Goal: Contribute content

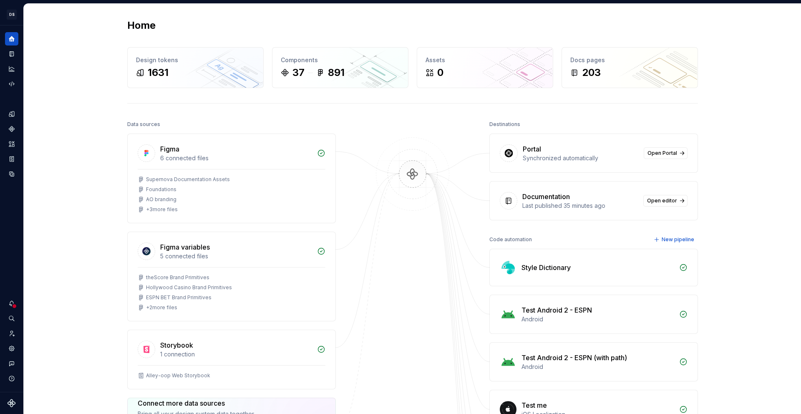
click at [422, 137] on img at bounding box center [412, 182] width 81 height 91
click at [12, 54] on icon "Documentation" at bounding box center [12, 54] width 3 height 5
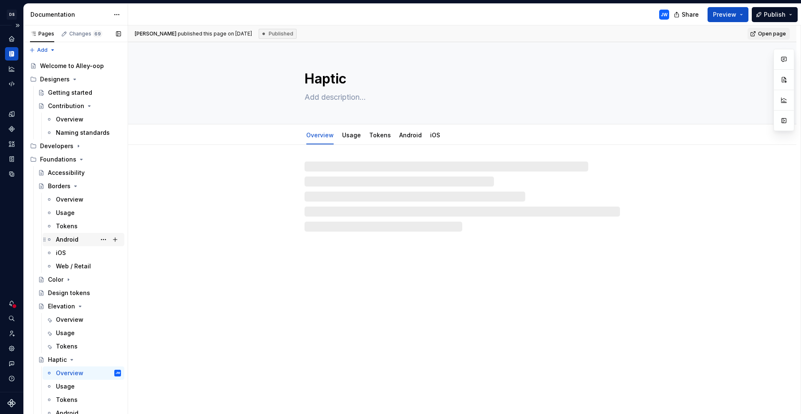
scroll to position [2, 0]
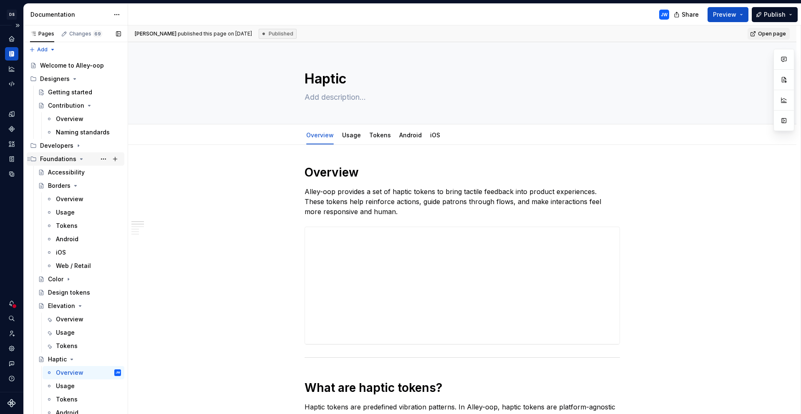
click at [67, 159] on div "Foundations" at bounding box center [58, 159] width 36 height 8
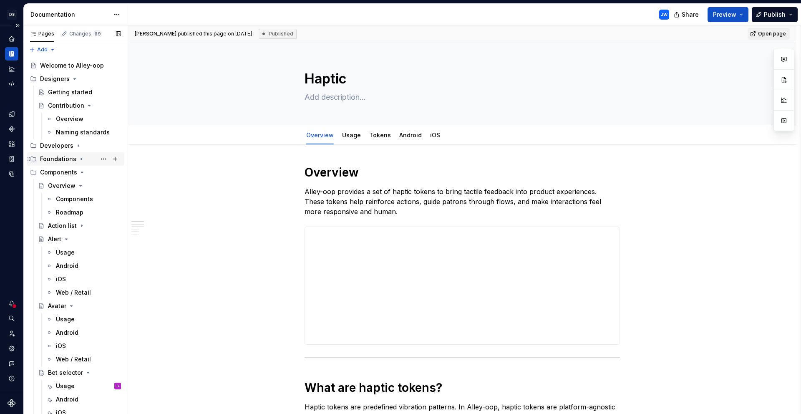
click at [69, 162] on div "Foundations" at bounding box center [58, 159] width 36 height 8
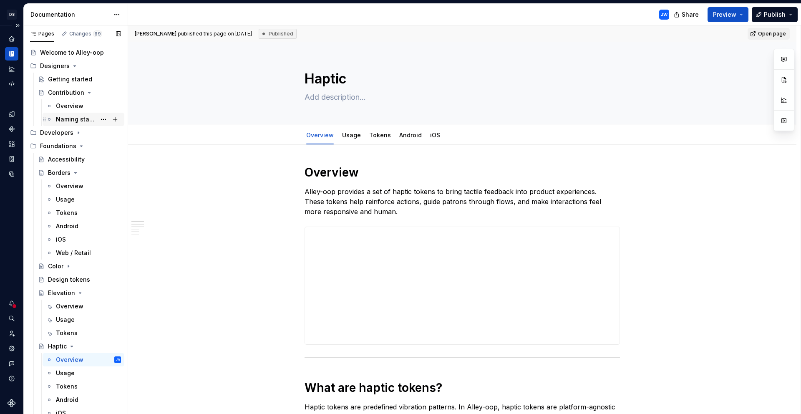
scroll to position [0, 0]
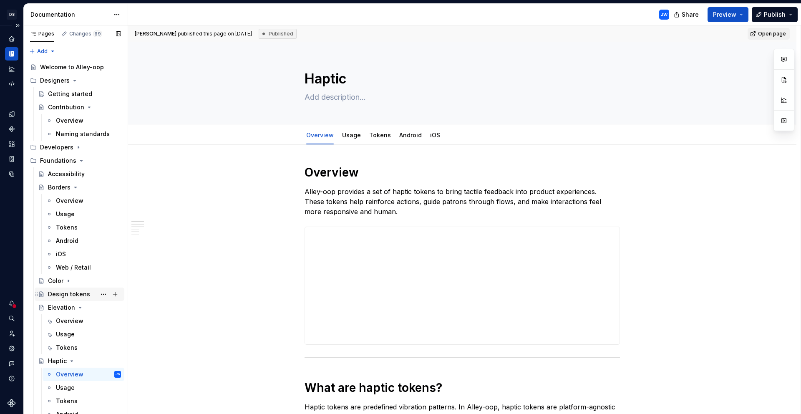
click at [62, 297] on div "Design tokens" at bounding box center [69, 294] width 42 height 8
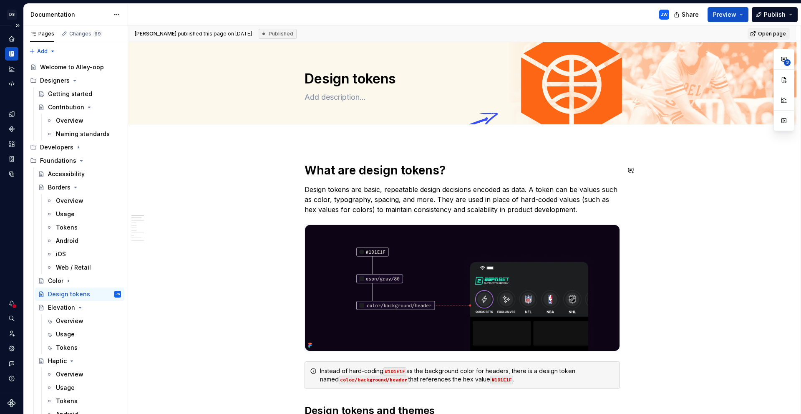
type textarea "*"
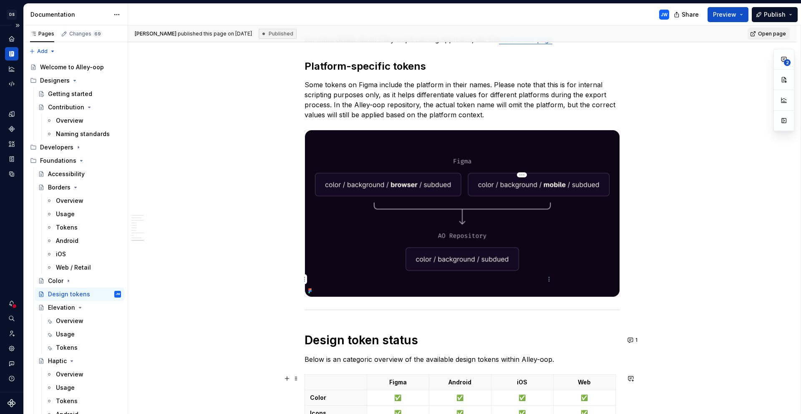
scroll to position [1644, 0]
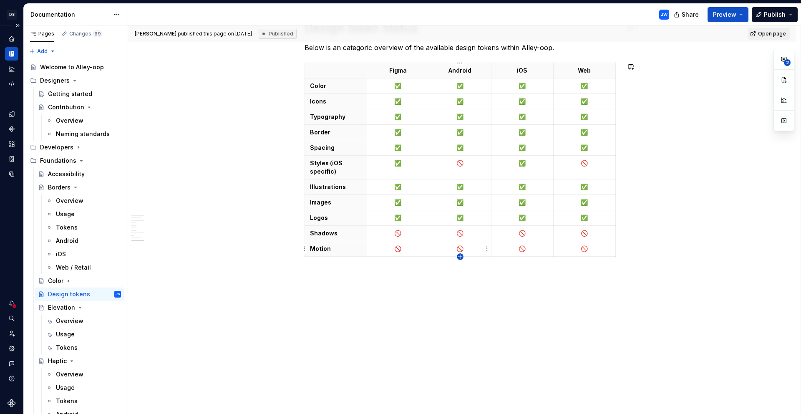
click at [461, 258] on icon "button" at bounding box center [460, 256] width 7 height 7
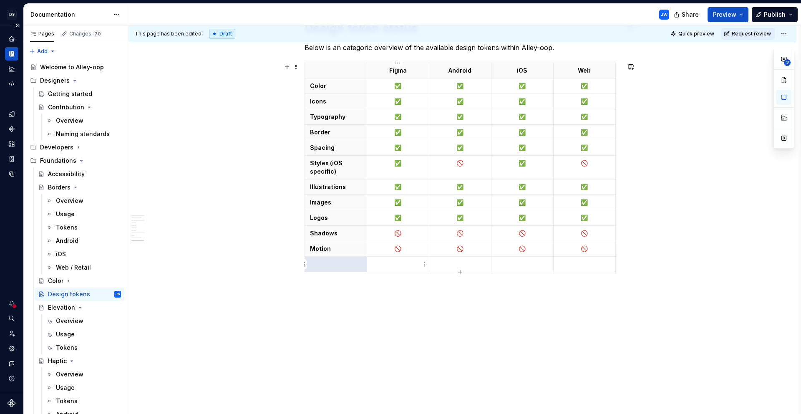
click at [329, 264] on p at bounding box center [336, 264] width 52 height 8
drag, startPoint x: 405, startPoint y: 219, endPoint x: 394, endPoint y: 218, distance: 10.9
click at [394, 218] on p "✅" at bounding box center [398, 218] width 52 height 8
drag, startPoint x: 390, startPoint y: 220, endPoint x: 402, endPoint y: 218, distance: 11.5
click at [402, 218] on p "✅" at bounding box center [398, 218] width 52 height 8
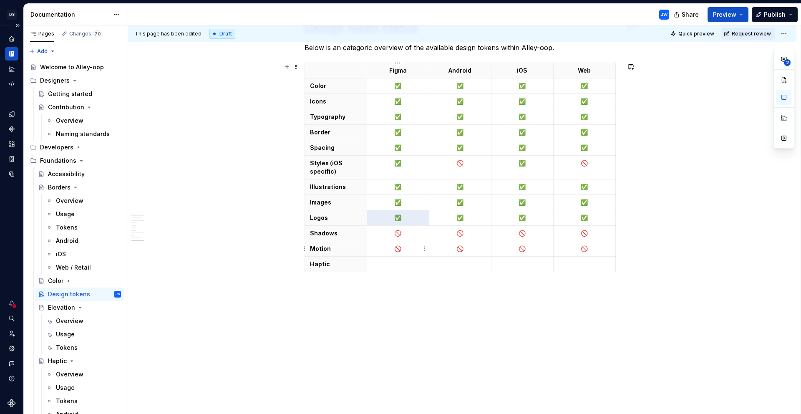
click at [385, 265] on p at bounding box center [398, 264] width 52 height 8
click at [459, 264] on p at bounding box center [460, 264] width 52 height 8
click at [531, 267] on p at bounding box center [522, 264] width 52 height 8
drag, startPoint x: 586, startPoint y: 265, endPoint x: 591, endPoint y: 265, distance: 5.0
click at [587, 265] on p at bounding box center [585, 264] width 52 height 8
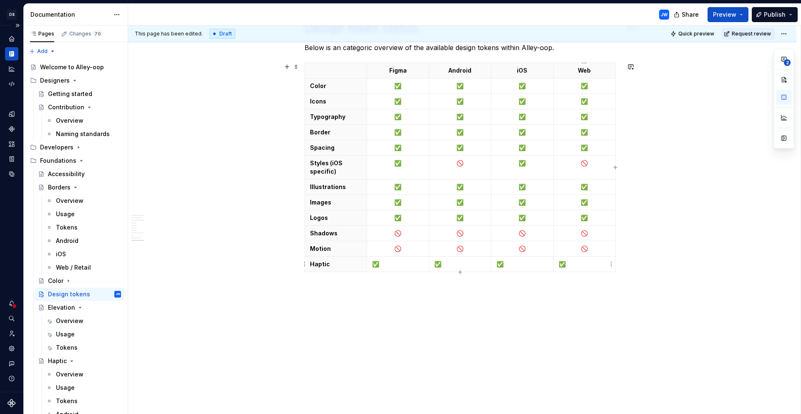
click at [599, 265] on p "✅" at bounding box center [585, 264] width 52 height 8
drag, startPoint x: 591, startPoint y: 250, endPoint x: 579, endPoint y: 248, distance: 11.9
click at [579, 248] on p "🚫" at bounding box center [585, 248] width 52 height 8
copy p "🚫"
click at [576, 265] on p at bounding box center [585, 264] width 52 height 8
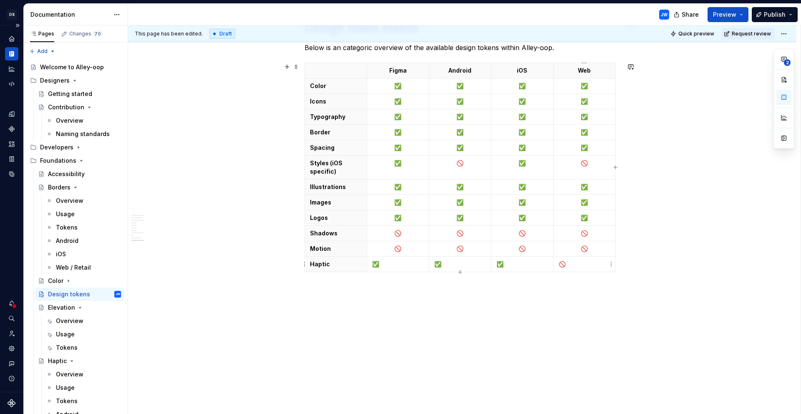
click at [592, 266] on p "🚫" at bounding box center [585, 264] width 52 height 8
drag, startPoint x: 595, startPoint y: 265, endPoint x: 415, endPoint y: 265, distance: 179.8
click at [415, 265] on tr "Haptic ✅ ✅ ✅ 🚫" at bounding box center [460, 264] width 311 height 15
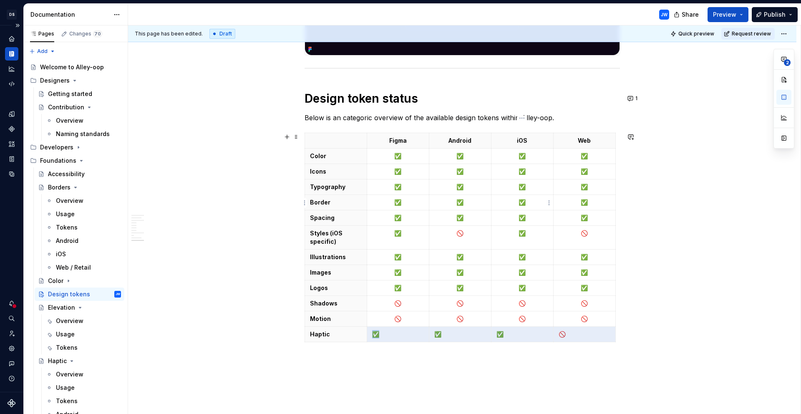
scroll to position [1571, 0]
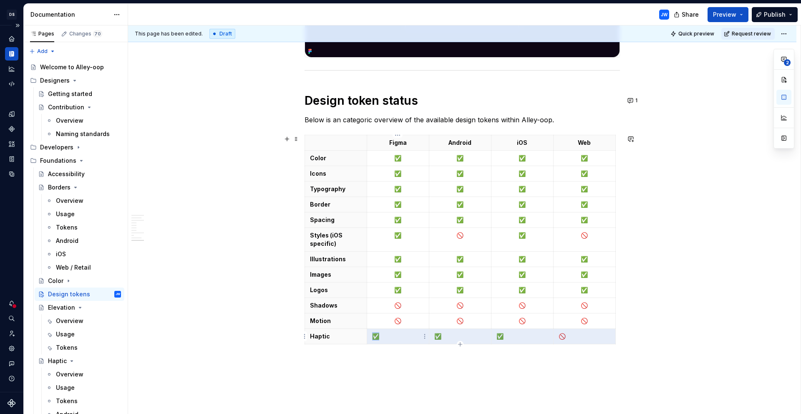
click at [402, 338] on p "✅" at bounding box center [398, 336] width 52 height 8
click at [373, 336] on p "✅" at bounding box center [398, 336] width 52 height 8
drag, startPoint x: 373, startPoint y: 336, endPoint x: 397, endPoint y: 336, distance: 24.2
click at [397, 336] on p "✅" at bounding box center [398, 336] width 52 height 8
click at [397, 335] on p "✅" at bounding box center [398, 336] width 52 height 8
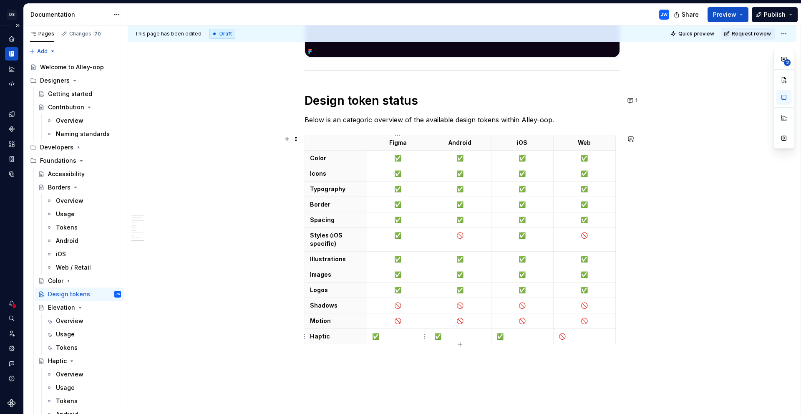
click at [400, 335] on p "✅" at bounding box center [398, 336] width 52 height 8
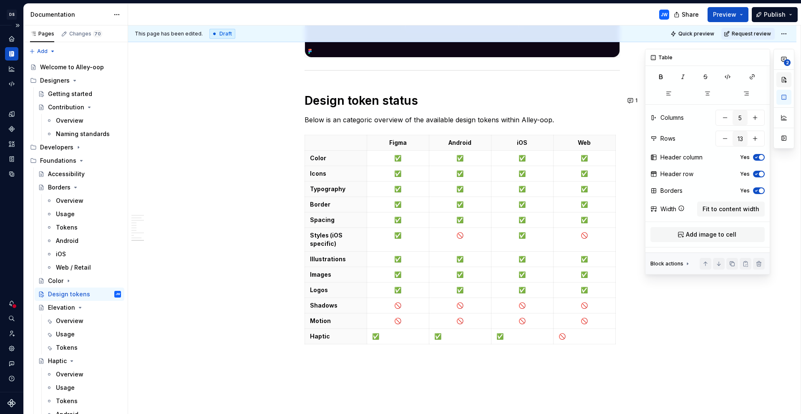
click at [787, 80] on button "button" at bounding box center [783, 79] width 15 height 15
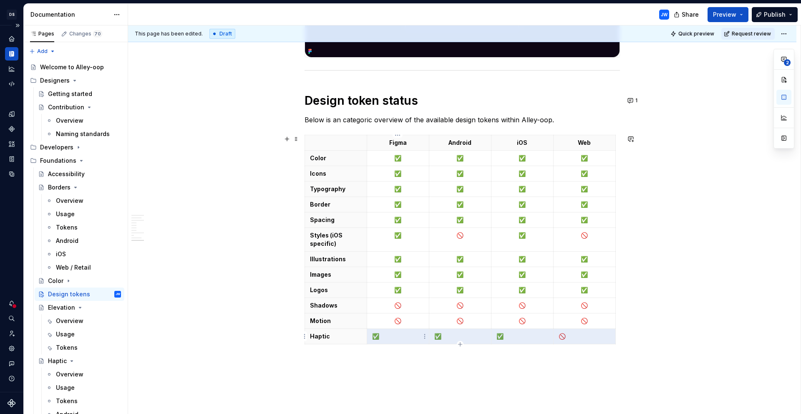
drag, startPoint x: 596, startPoint y: 331, endPoint x: 403, endPoint y: 339, distance: 193.7
click at [403, 339] on tr "Haptic ✅ ✅ ✅ 🚫" at bounding box center [460, 336] width 311 height 15
click at [785, 83] on button "button" at bounding box center [783, 79] width 15 height 15
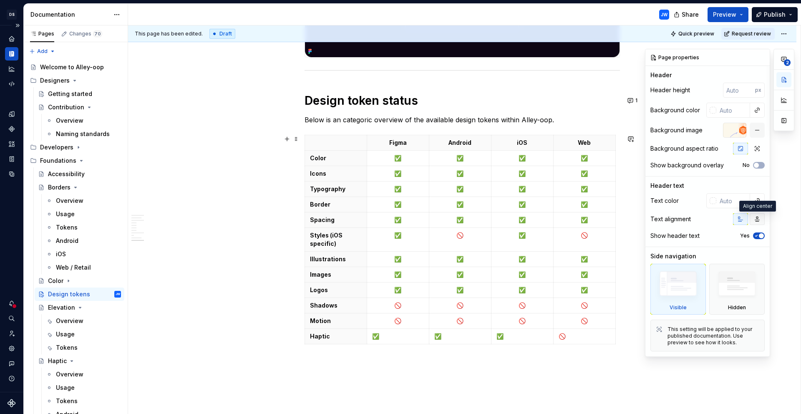
click at [760, 222] on icon "button" at bounding box center [757, 219] width 7 height 7
click at [740, 222] on button "button" at bounding box center [740, 219] width 15 height 12
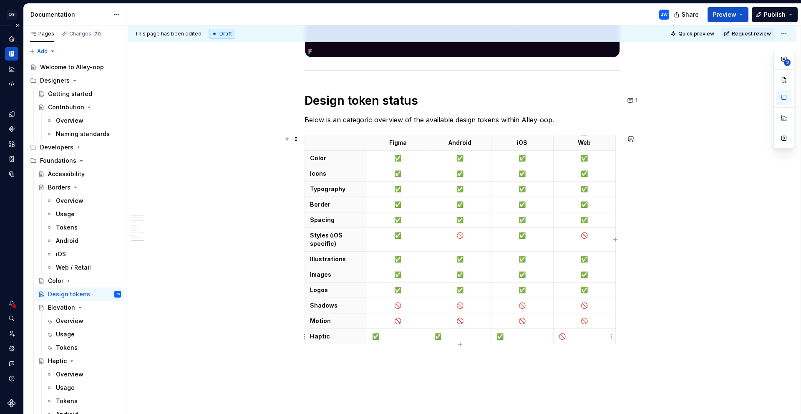
click at [559, 338] on p "🚫" at bounding box center [585, 336] width 52 height 8
drag, startPoint x: 570, startPoint y: 337, endPoint x: 393, endPoint y: 343, distance: 177.4
click at [393, 343] on tr "Haptic ✅ ✅ ✅ 🚫" at bounding box center [460, 336] width 311 height 15
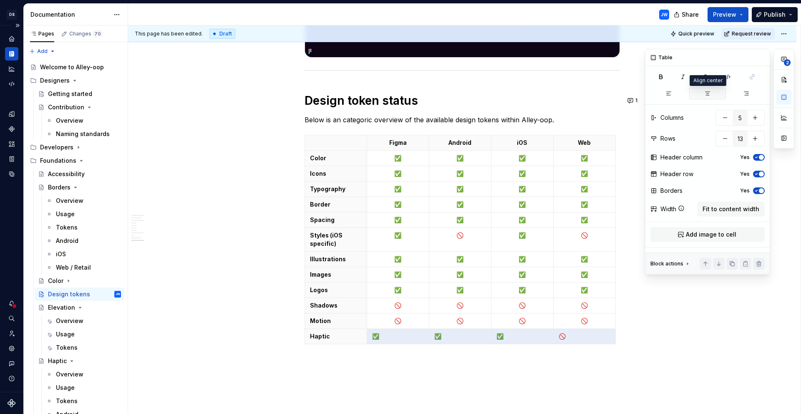
click at [705, 93] on icon "button" at bounding box center [707, 93] width 7 height 7
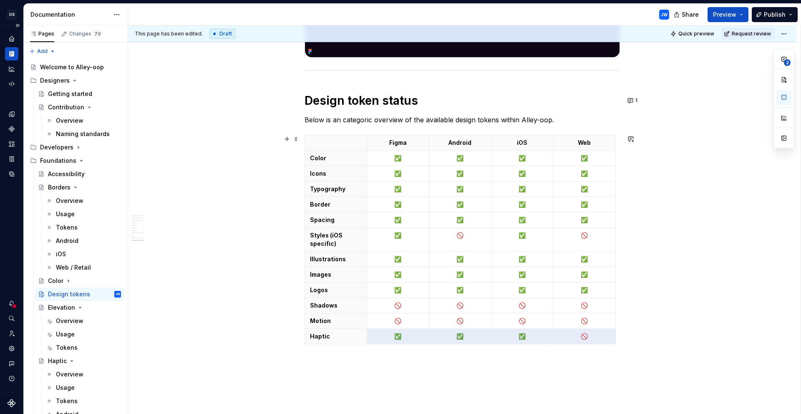
click at [738, 32] on span "Request review" at bounding box center [751, 33] width 39 height 7
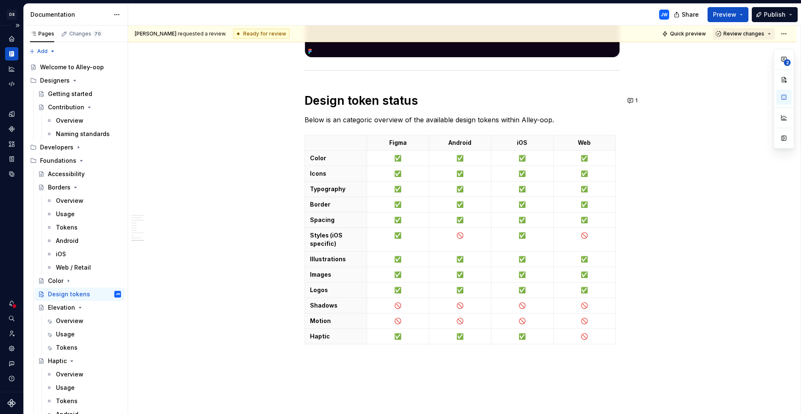
click at [741, 35] on span "Review changes" at bounding box center [743, 33] width 41 height 7
click at [745, 49] on div "Approve" at bounding box center [749, 50] width 73 height 8
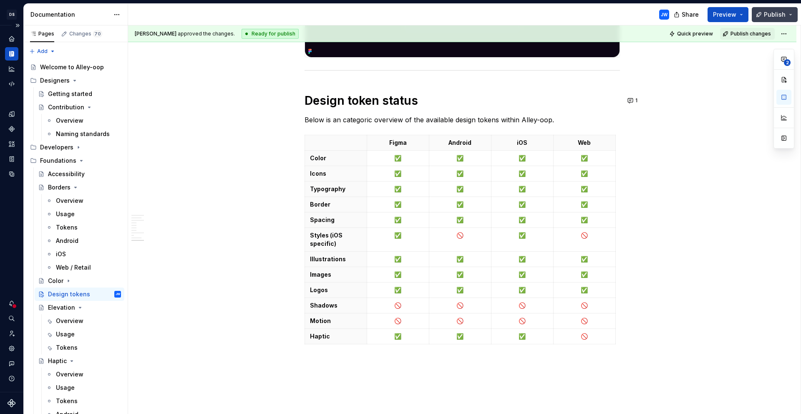
click at [758, 14] on button "Publish" at bounding box center [775, 14] width 46 height 15
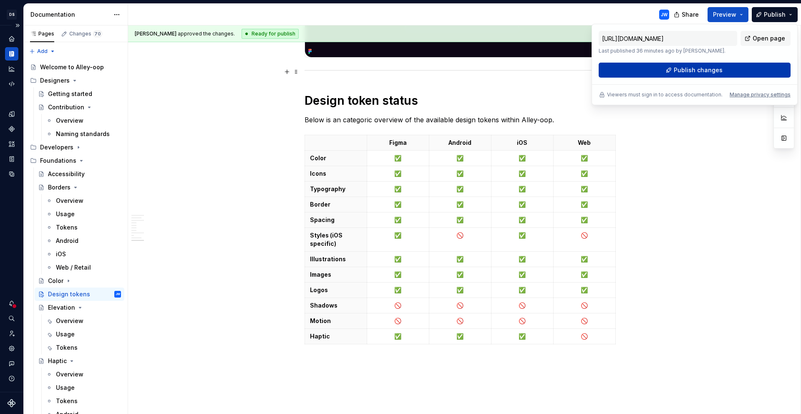
click at [717, 72] on span "Publish changes" at bounding box center [698, 70] width 49 height 8
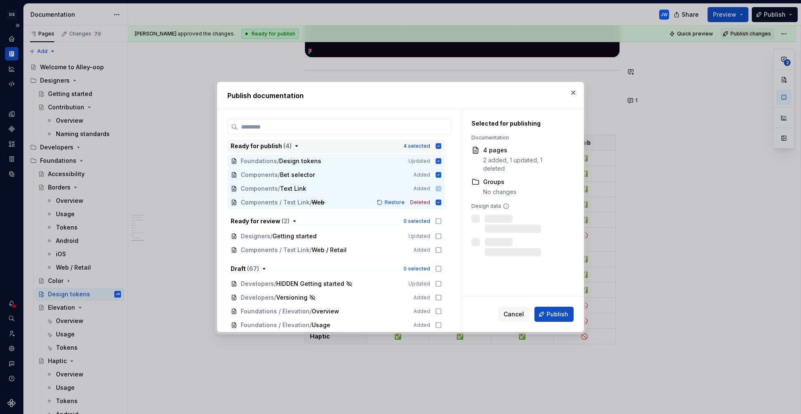
click at [438, 140] on button "Ready for publish ( 4 ) 4 selected" at bounding box center [336, 145] width 218 height 13
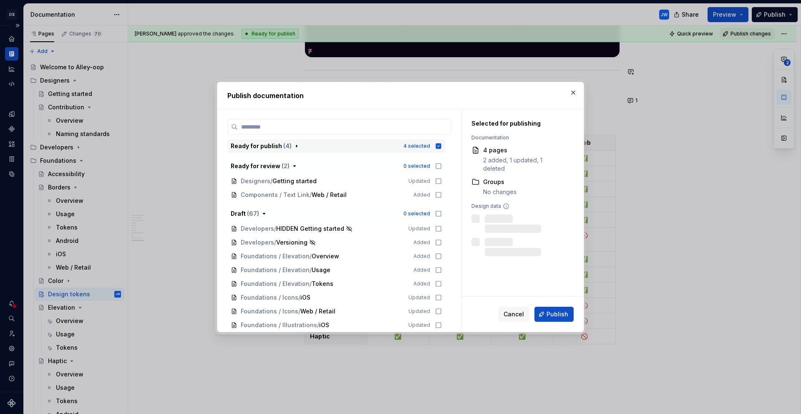
click at [438, 141] on button "Ready for publish ( 4 ) 4 selected" at bounding box center [336, 145] width 218 height 13
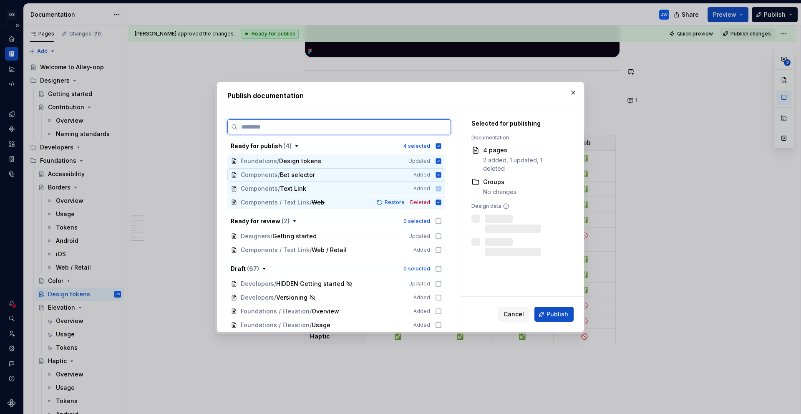
drag, startPoint x: 430, startPoint y: 175, endPoint x: 429, endPoint y: 183, distance: 8.0
click at [431, 175] on div "Components / Bet selector Added" at bounding box center [336, 174] width 218 height 13
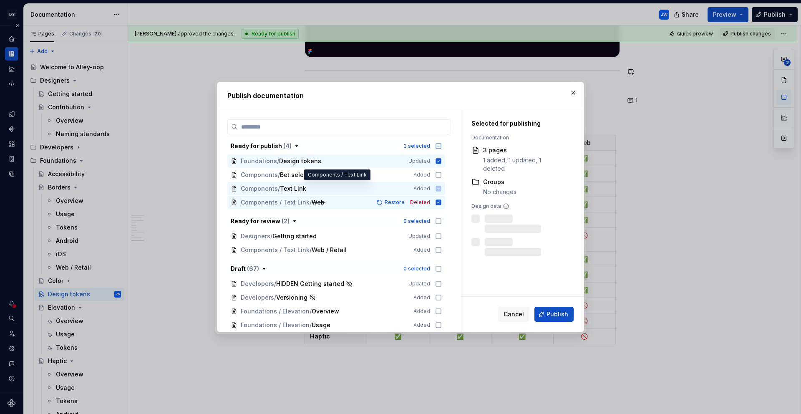
click at [428, 193] on span "Components / Text Link Added" at bounding box center [336, 189] width 218 height 14
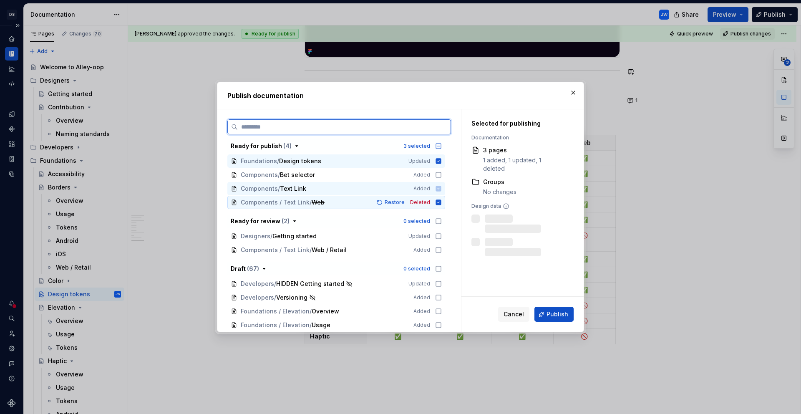
click at [428, 200] on span "Deleted" at bounding box center [420, 202] width 20 height 7
click at [440, 189] on icon at bounding box center [438, 188] width 5 height 5
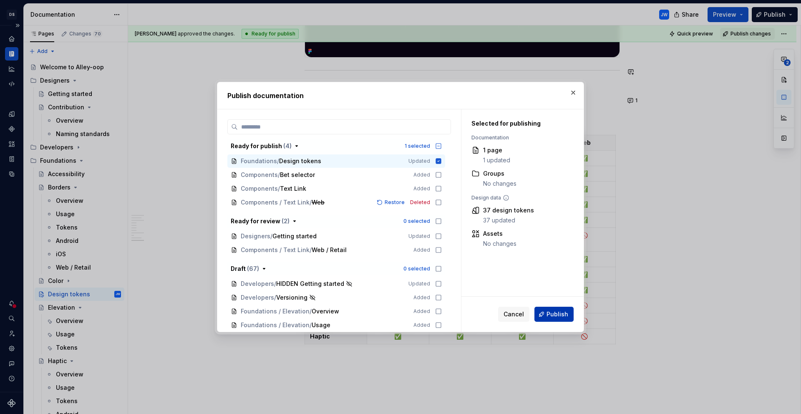
click at [562, 312] on span "Publish" at bounding box center [557, 314] width 22 height 8
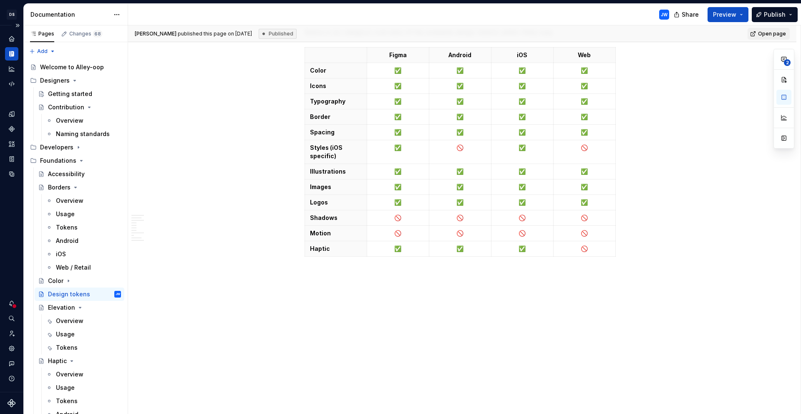
scroll to position [1659, 0]
type textarea "*"
